Goal: Information Seeking & Learning: Learn about a topic

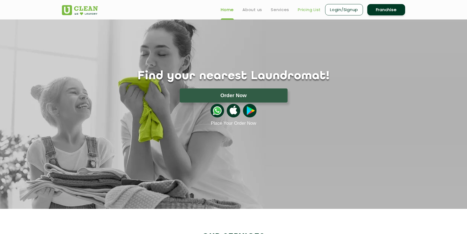
click at [310, 10] on link "Pricing List" at bounding box center [309, 9] width 23 height 6
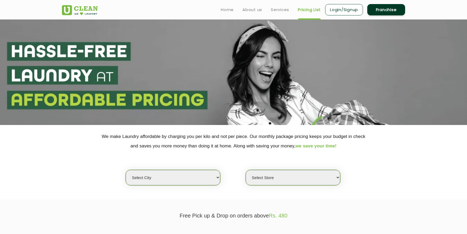
click at [195, 173] on select "Select city [GEOGRAPHIC_DATA] [GEOGRAPHIC_DATA] [GEOGRAPHIC_DATA] [GEOGRAPHIC_D…" at bounding box center [173, 177] width 95 height 15
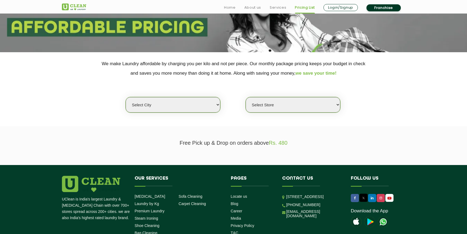
scroll to position [78, 0]
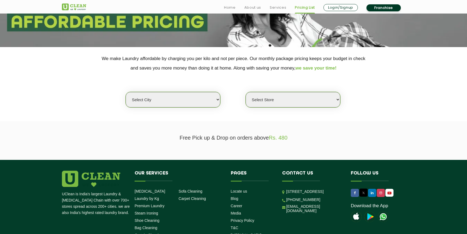
click at [191, 97] on select "Select city [GEOGRAPHIC_DATA] [GEOGRAPHIC_DATA] [GEOGRAPHIC_DATA] [GEOGRAPHIC_D…" at bounding box center [173, 99] width 95 height 15
select select "5"
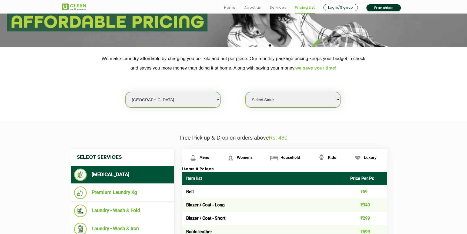
click at [418, 114] on section "We make Laundry affordable by charging you per kilo and not per piece. Our mont…" at bounding box center [233, 84] width 467 height 74
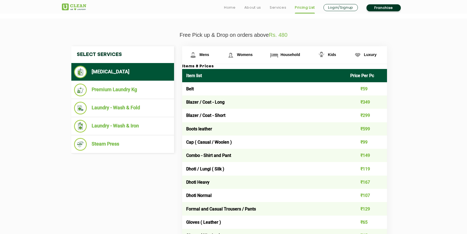
scroll to position [181, 0]
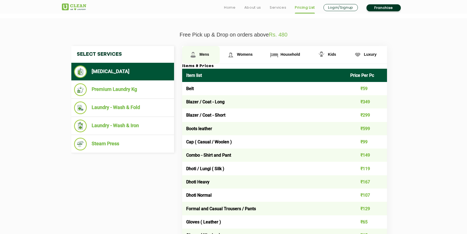
click at [202, 54] on span "Mens" at bounding box center [204, 54] width 10 height 4
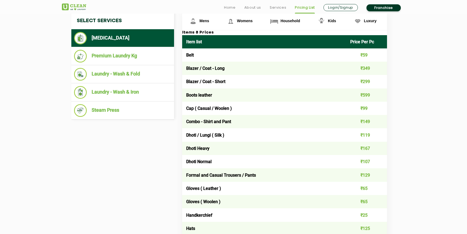
scroll to position [215, 0]
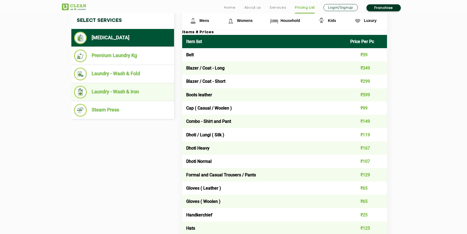
click at [131, 92] on li "Laundry - Wash & Iron" at bounding box center [122, 92] width 97 height 13
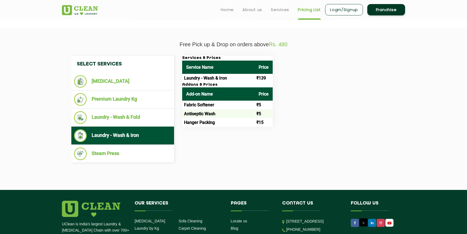
scroll to position [166, 0]
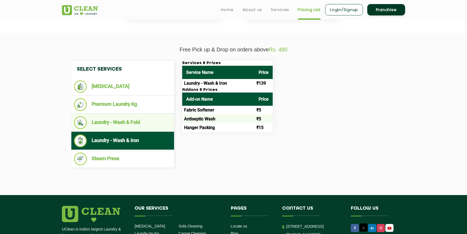
click at [115, 123] on li "Laundry - Wash & Fold" at bounding box center [122, 122] width 97 height 13
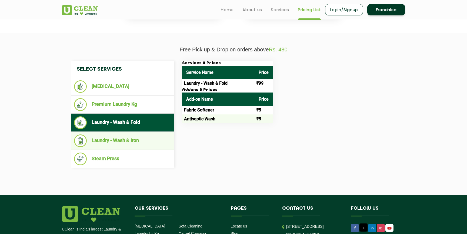
click at [116, 143] on li "Laundry - Wash & Iron" at bounding box center [122, 140] width 97 height 13
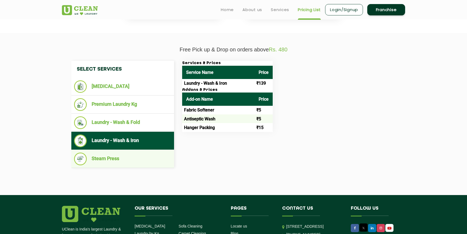
click at [109, 159] on li "Steam Press" at bounding box center [122, 158] width 97 height 13
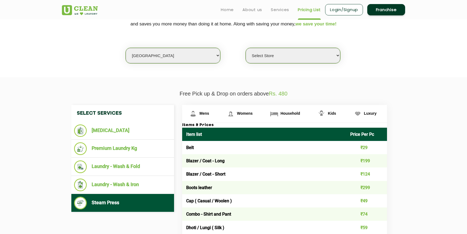
scroll to position [119, 0]
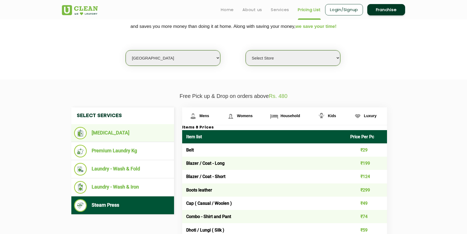
click at [98, 129] on li "[MEDICAL_DATA]" at bounding box center [122, 133] width 97 height 12
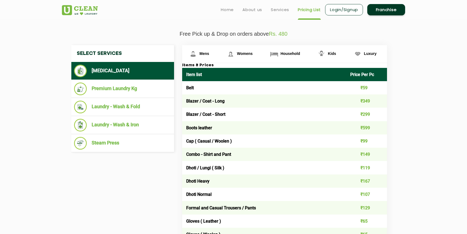
scroll to position [180, 0]
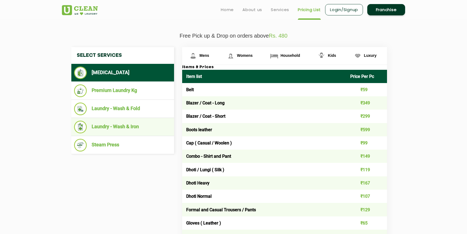
click at [122, 128] on li "Laundry - Wash & Iron" at bounding box center [122, 127] width 97 height 13
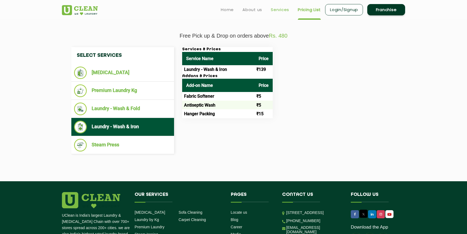
click at [276, 7] on link "Services" at bounding box center [280, 9] width 18 height 6
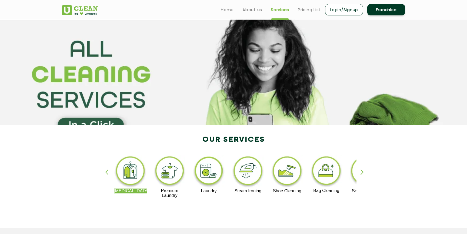
click at [363, 172] on div "button" at bounding box center [364, 176] width 8 height 15
